Goal: Use online tool/utility: Utilize a website feature to perform a specific function

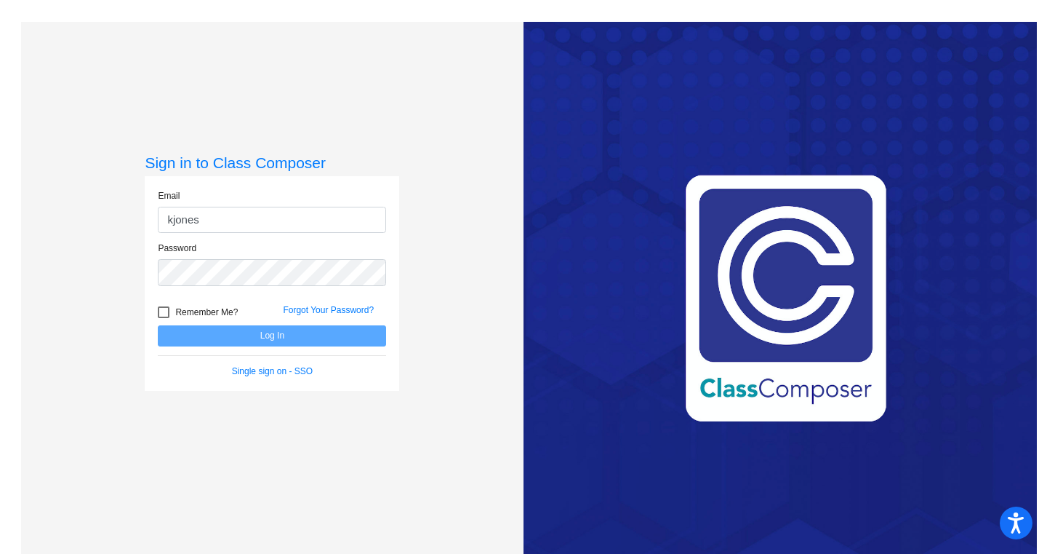
type input "kjones100@cherrycreekschools.org"
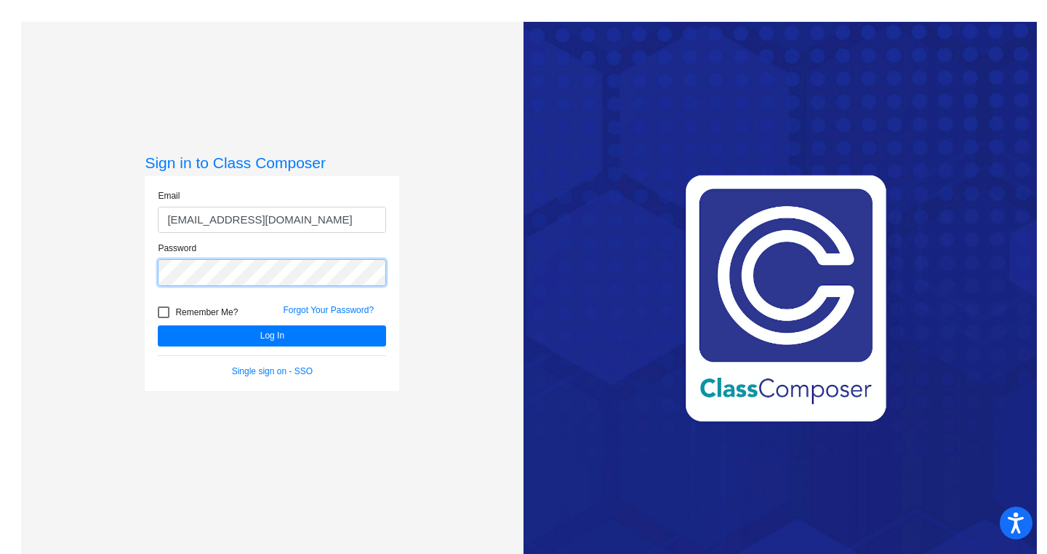
click at [158, 325] on button "Log In" at bounding box center [272, 335] width 228 height 21
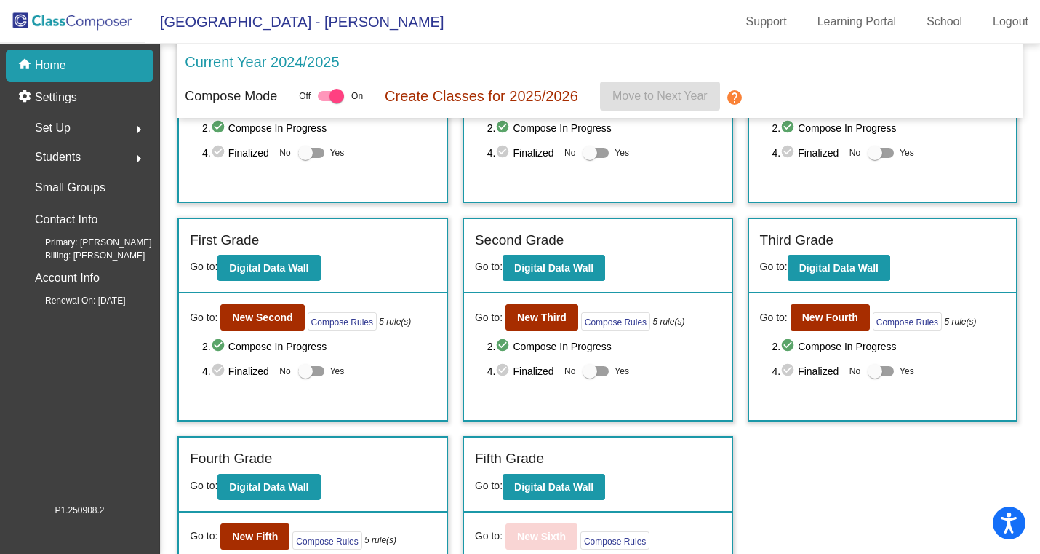
scroll to position [157, 0]
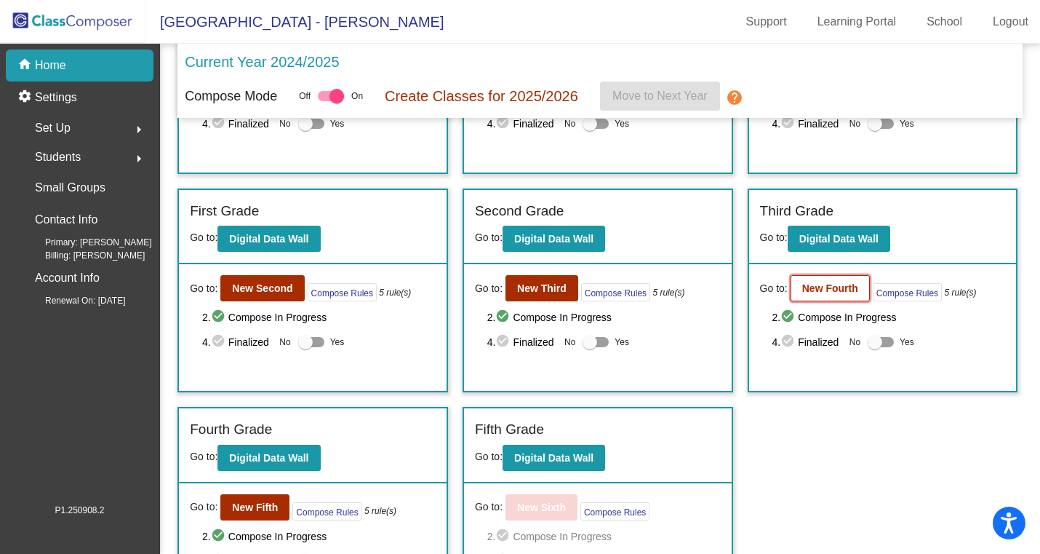
click at [805, 279] on button "New Fourth" at bounding box center [830, 288] width 79 height 26
